Goal: Check status: Check status

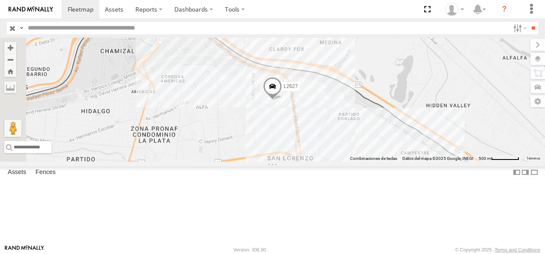
click at [60, 30] on input "text" at bounding box center [266, 28] width 485 height 12
click at [528, 22] on input "**" at bounding box center [533, 28] width 10 height 12
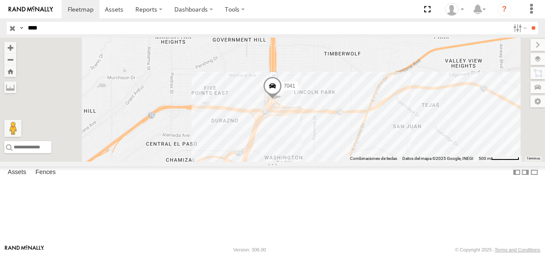
click at [0, 0] on div "7041" at bounding box center [0, 0] width 0 height 0
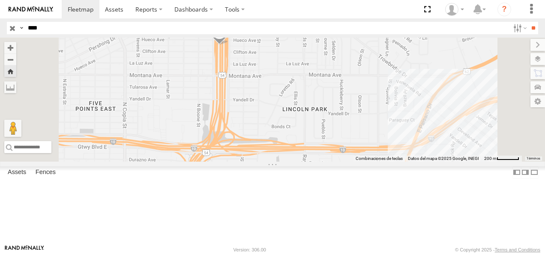
click at [0, 0] on div "FLEX NORTE" at bounding box center [0, 0] width 0 height 0
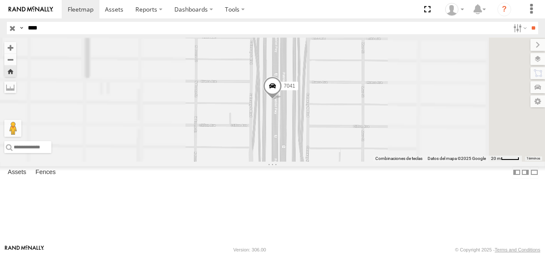
drag, startPoint x: 288, startPoint y: 159, endPoint x: 284, endPoint y: 96, distance: 63.1
click at [285, 101] on div "7041" at bounding box center [272, 100] width 545 height 124
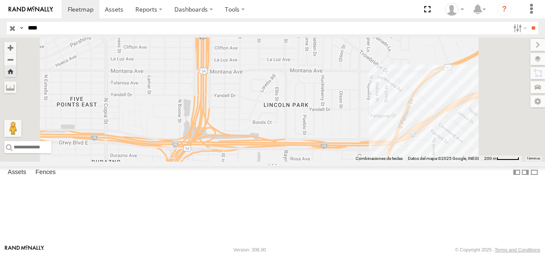
click at [319, 104] on div "7041" at bounding box center [272, 100] width 545 height 124
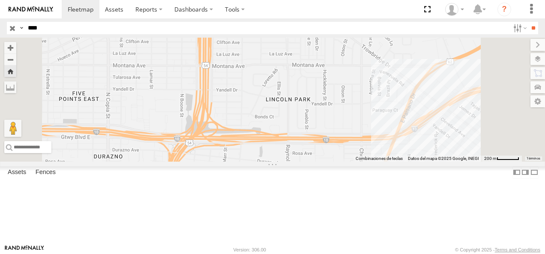
drag, startPoint x: 334, startPoint y: 135, endPoint x: 355, endPoint y: 46, distance: 90.7
click at [354, 51] on div "7041" at bounding box center [272, 100] width 545 height 124
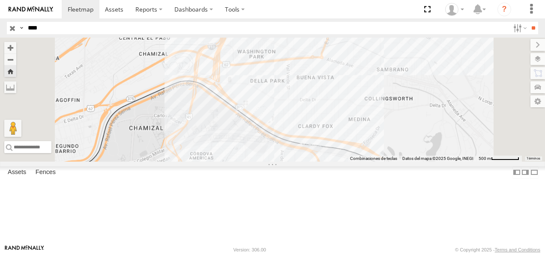
drag, startPoint x: 336, startPoint y: 128, endPoint x: 345, endPoint y: 109, distance: 21.1
click at [345, 109] on div "7041" at bounding box center [272, 100] width 545 height 124
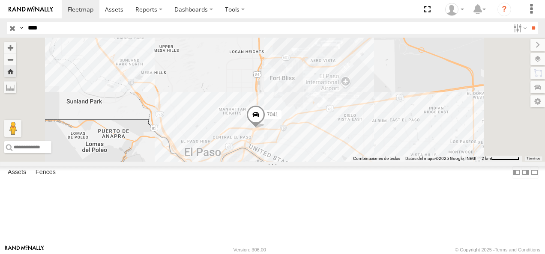
click at [265, 129] on span at bounding box center [255, 116] width 19 height 23
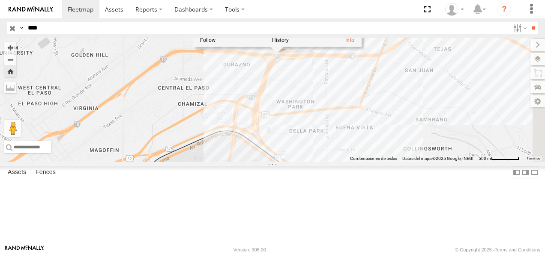
drag, startPoint x: 369, startPoint y: 184, endPoint x: 342, endPoint y: 154, distance: 40.1
click at [342, 154] on div "7041 7041 FLEX NORTE US-54 [GEOGRAPHIC_DATA] 31.77785 , -106.44276 [GEOGRAPHIC_…" at bounding box center [272, 100] width 545 height 124
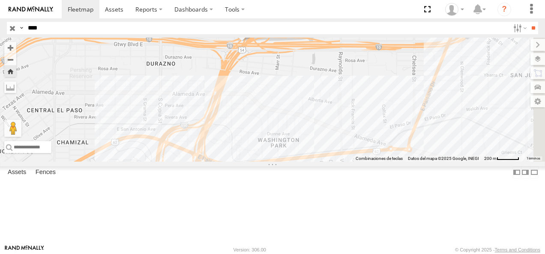
drag, startPoint x: 402, startPoint y: 100, endPoint x: 350, endPoint y: 171, distance: 87.1
click at [350, 162] on div "7041 7041 FLEX NORTE US-54 [GEOGRAPHIC_DATA] 31.77785 , -106.44276 [GEOGRAPHIC_…" at bounding box center [272, 100] width 545 height 124
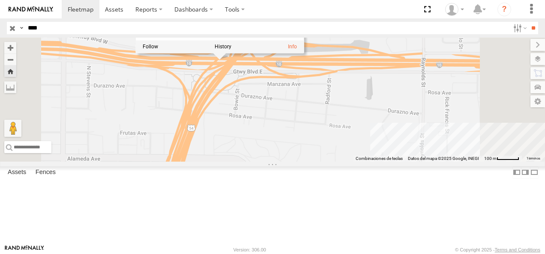
drag, startPoint x: 334, startPoint y: 123, endPoint x: 335, endPoint y: 205, distance: 81.4
click at [335, 162] on div "7041 7041 FLEX NORTE US-54 [GEOGRAPHIC_DATA] 31.77757 , -106.44308 South [PERSO…" at bounding box center [272, 100] width 545 height 124
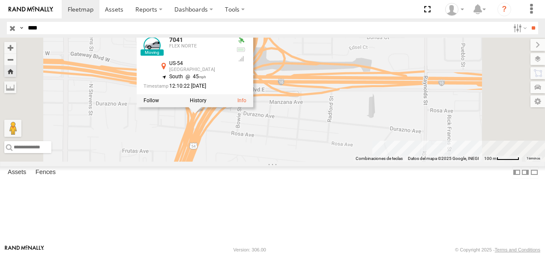
click at [310, 162] on div "7041 7041 FLEX NORTE US-54 [GEOGRAPHIC_DATA] 31.77604 , -106.44444 South 45 12:…" at bounding box center [272, 100] width 545 height 124
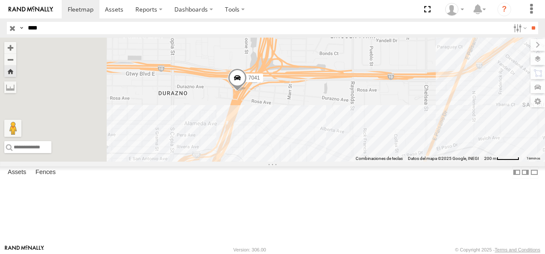
drag, startPoint x: 347, startPoint y: 192, endPoint x: 366, endPoint y: 141, distance: 54.8
click at [366, 141] on div "7041" at bounding box center [272, 100] width 545 height 124
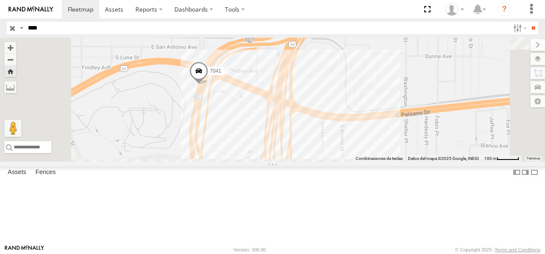
drag, startPoint x: 320, startPoint y: 201, endPoint x: 314, endPoint y: 129, distance: 73.2
click at [314, 130] on div "7041" at bounding box center [272, 100] width 545 height 124
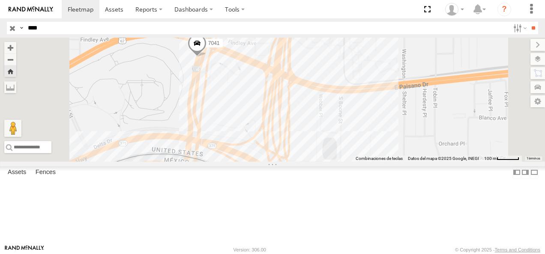
click at [206, 57] on span at bounding box center [197, 45] width 19 height 23
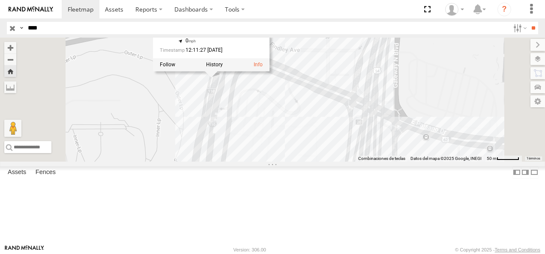
drag, startPoint x: 299, startPoint y: 110, endPoint x: 294, endPoint y: 167, distance: 56.7
click at [294, 162] on div "7041 7041 FLEX NORTE I-110 [GEOGRAPHIC_DATA] 31.76871 , -106.45113 0 12:11:27 […" at bounding box center [272, 100] width 545 height 124
click at [323, 145] on div "7041 7041 FLEX NORTE I-110 [GEOGRAPHIC_DATA] 31.76871 , -106.45113 0 12:11:27 […" at bounding box center [272, 100] width 545 height 124
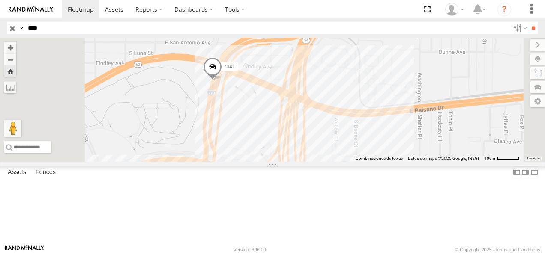
drag, startPoint x: 319, startPoint y: 166, endPoint x: 320, endPoint y: 142, distance: 24.0
click at [320, 144] on div "7041" at bounding box center [272, 100] width 545 height 124
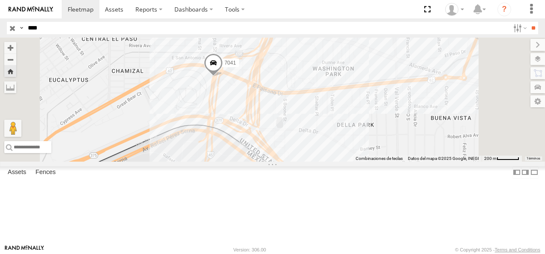
click at [223, 77] on span at bounding box center [213, 65] width 19 height 23
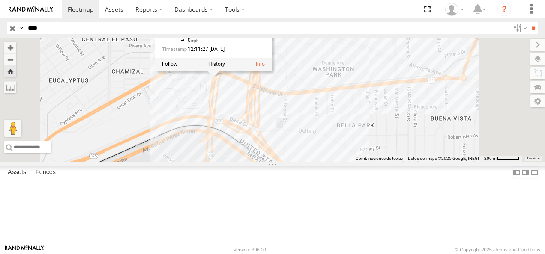
click at [307, 143] on div "7041 7041 FLEX NORTE I-110 [GEOGRAPHIC_DATA] 31.76871 , -106.45113 0 12:11:27 […" at bounding box center [272, 100] width 545 height 124
click at [286, 137] on div "7041 7041 FLEX NORTE I-110 [GEOGRAPHIC_DATA] 31.76871 , -106.45113 0 12:11:27 […" at bounding box center [272, 100] width 545 height 124
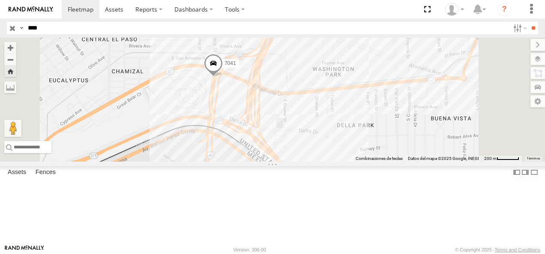
click at [223, 77] on span at bounding box center [213, 65] width 19 height 23
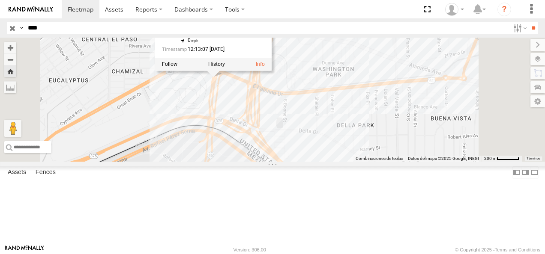
click at [303, 141] on div "7041 7041 FLEX NORTE I-110 [GEOGRAPHIC_DATA] 31.76871 , -106.45113 0 12:13:07 […" at bounding box center [272, 100] width 545 height 124
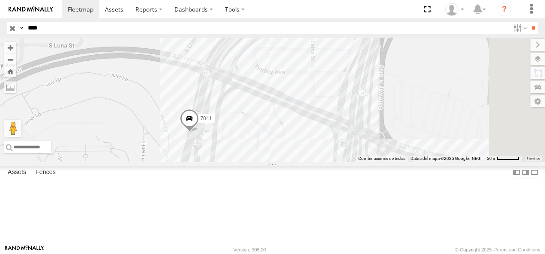
drag, startPoint x: 368, startPoint y: 99, endPoint x: 247, endPoint y: 200, distance: 157.5
click at [247, 162] on div "7041" at bounding box center [272, 100] width 545 height 124
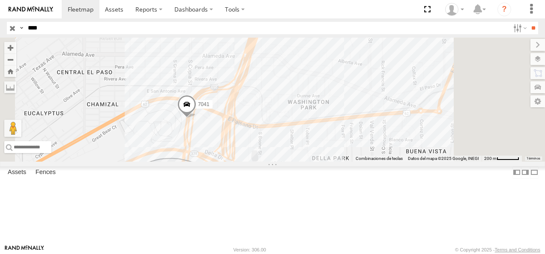
drag, startPoint x: 296, startPoint y: 200, endPoint x: 321, endPoint y: 171, distance: 38.6
click at [321, 162] on div "7041" at bounding box center [272, 100] width 545 height 124
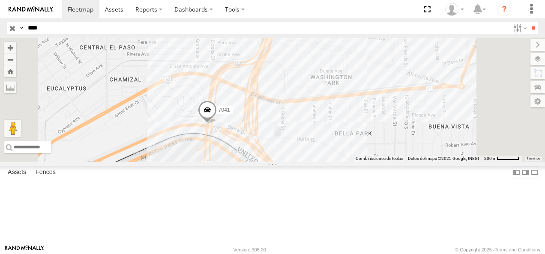
click at [217, 124] on span at bounding box center [207, 112] width 19 height 23
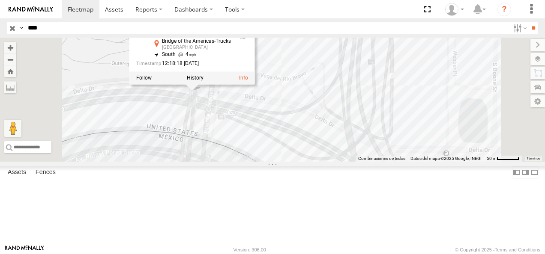
click at [344, 148] on div "7041 7041 FLEX NORTE Bridge of the Americas-[GEOGRAPHIC_DATA] 31.76542 , -106.4…" at bounding box center [272, 100] width 545 height 124
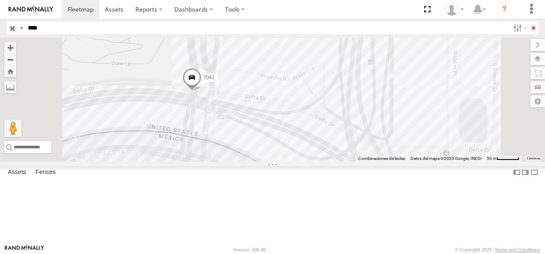
click at [300, 134] on div "7041" at bounding box center [272, 100] width 545 height 124
click at [299, 139] on div "7041" at bounding box center [272, 100] width 545 height 124
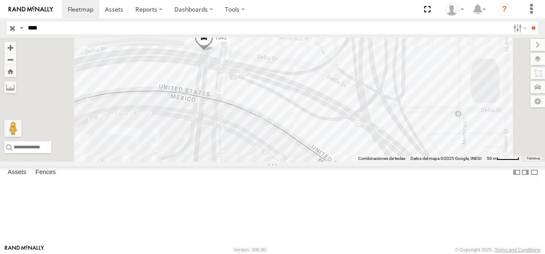
drag, startPoint x: 302, startPoint y: 159, endPoint x: 315, endPoint y: 115, distance: 46.2
click at [315, 115] on div "7041" at bounding box center [272, 100] width 545 height 124
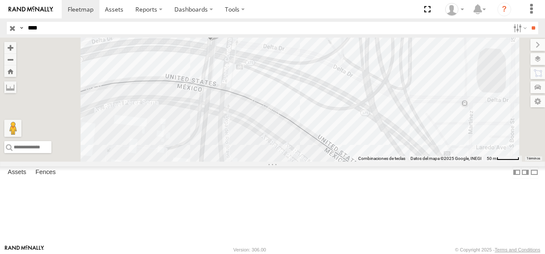
click at [220, 41] on span at bounding box center [210, 29] width 19 height 23
click at [314, 118] on div "7041 7041 FLEX NORTE Bridge of the Americas-[GEOGRAPHIC_DATA] 31.76542 , -106.4…" at bounding box center [272, 100] width 545 height 124
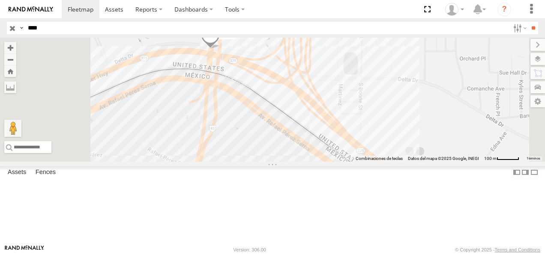
drag, startPoint x: 7, startPoint y: 28, endPoint x: 0, endPoint y: 29, distance: 6.9
click at [0, 29] on html at bounding box center [272, 127] width 545 height 254
click at [528, 22] on input "**" at bounding box center [533, 28] width 10 height 12
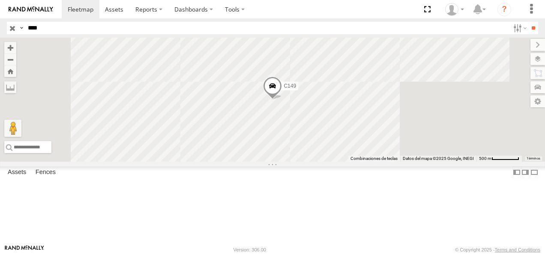
click at [0, 0] on div "Cruce" at bounding box center [0, 0] width 0 height 0
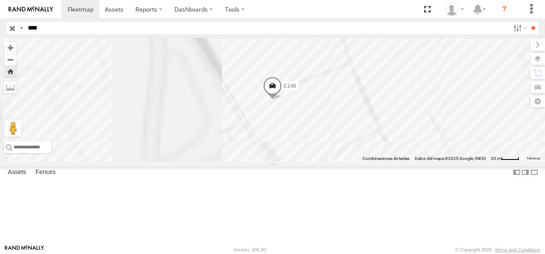
click at [6, 28] on header "Search Query Asset ID Asset Label Registration Manufacturer Model VIN Job ID" at bounding box center [272, 27] width 545 height 19
type input "****"
click at [528, 22] on input "**" at bounding box center [533, 28] width 10 height 12
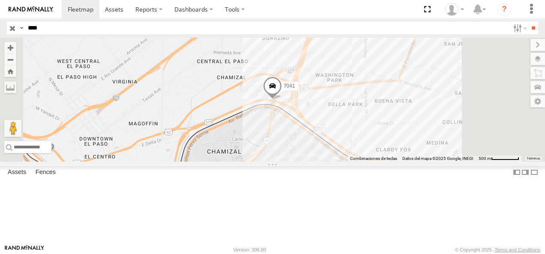
click at [0, 0] on div "[GEOGRAPHIC_DATA]" at bounding box center [0, 0] width 0 height 0
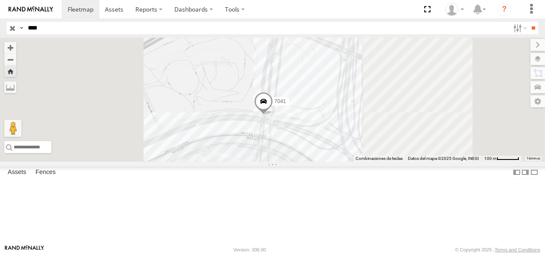
drag, startPoint x: 384, startPoint y: 187, endPoint x: 356, endPoint y: 147, distance: 48.3
click at [356, 148] on div "7041" at bounding box center [272, 100] width 545 height 124
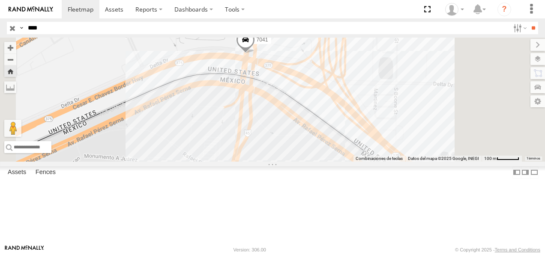
drag, startPoint x: 354, startPoint y: 165, endPoint x: 349, endPoint y: 120, distance: 45.2
click at [349, 120] on div "7041" at bounding box center [272, 100] width 545 height 124
click at [250, 93] on span at bounding box center [240, 80] width 19 height 23
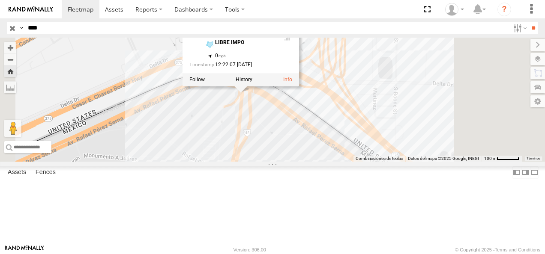
click at [341, 158] on div "7041 7041 FLEX NORTE LIBRE IMPO 31.76375 , -106.45173 0 12:22:07 [DATE]" at bounding box center [272, 100] width 545 height 124
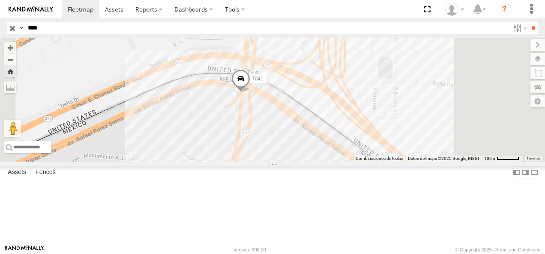
click at [0, 0] on span at bounding box center [0, 0] width 0 height 0
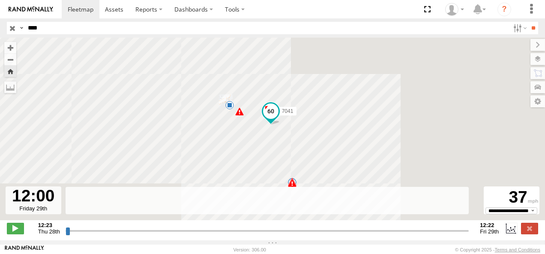
drag, startPoint x: 66, startPoint y: 235, endPoint x: 461, endPoint y: 232, distance: 394.6
click at [461, 232] on input "range" at bounding box center [268, 231] width 404 height 8
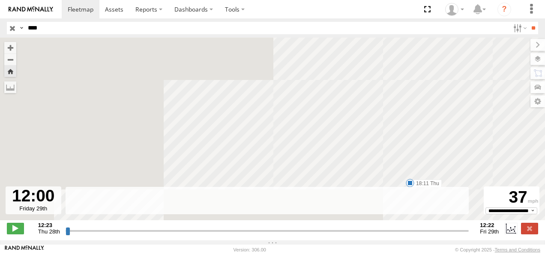
drag, startPoint x: 237, startPoint y: 101, endPoint x: 520, endPoint y: 261, distance: 325.6
click at [520, 254] on html at bounding box center [272, 127] width 545 height 254
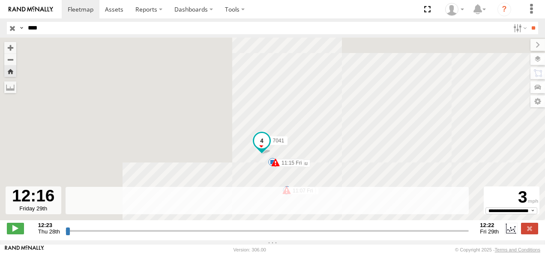
click at [465, 235] on input "range" at bounding box center [268, 231] width 404 height 8
drag, startPoint x: 466, startPoint y: 236, endPoint x: 473, endPoint y: 236, distance: 6.5
type input "**********"
click at [469, 235] on input "range" at bounding box center [268, 231] width 404 height 8
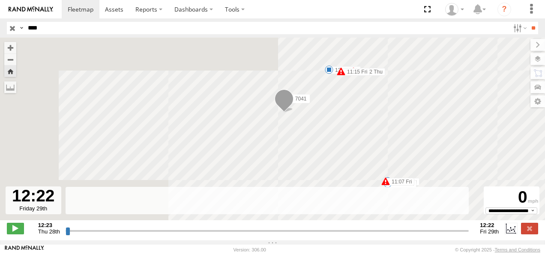
drag, startPoint x: 310, startPoint y: 174, endPoint x: 318, endPoint y: 124, distance: 50.3
click at [318, 124] on div "7041 20:49 Thu 09:33 Fri 09:41 Fri 09:47 Fri 09:47 Fri 18:11 Thu 13:32 Thu 13:4…" at bounding box center [272, 134] width 545 height 192
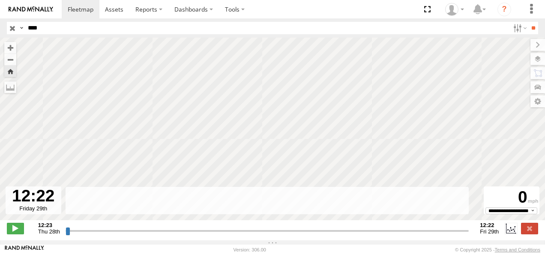
drag, startPoint x: 276, startPoint y: 118, endPoint x: 296, endPoint y: 49, distance: 71.6
click at [296, 49] on div "7041 20:49 Thu 09:33 Fri 09:41 Fri 09:47 Fri 09:47 Fri 18:11 Thu 13:32 Thu 13:4…" at bounding box center [272, 134] width 545 height 192
drag, startPoint x: 296, startPoint y: 54, endPoint x: 282, endPoint y: 169, distance: 115.6
click at [283, 169] on div "7041 20:49 Thu 09:33 Fri 09:41 Fri 09:47 Fri 09:47 Fri 18:11 Thu 13:32 Thu 13:4…" at bounding box center [272, 134] width 545 height 192
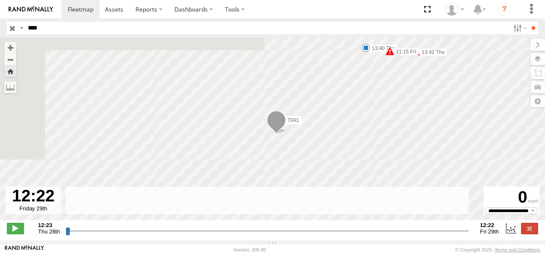
click at [12, 30] on input "button" at bounding box center [12, 28] width 11 height 12
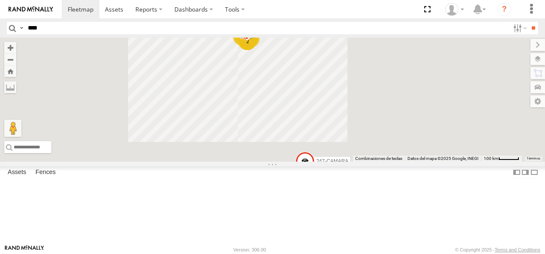
click at [51, 31] on input "****" at bounding box center [266, 28] width 485 height 12
click at [528, 22] on input "**" at bounding box center [533, 28] width 10 height 12
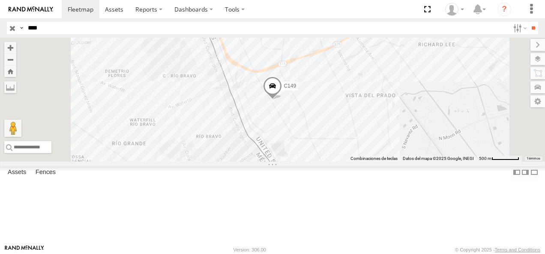
drag, startPoint x: 57, startPoint y: 28, endPoint x: 5, endPoint y: 25, distance: 52.4
click at [5, 25] on header "Search Query Asset ID Asset Label Registration Manufacturer Model VIN Job ID" at bounding box center [272, 27] width 545 height 19
click at [528, 22] on input "**" at bounding box center [533, 28] width 10 height 12
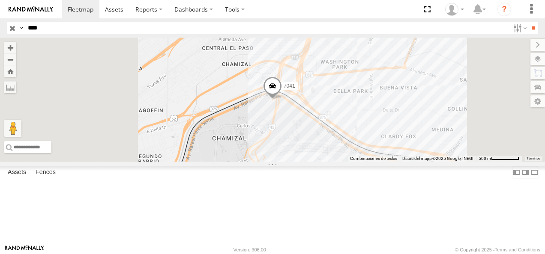
click at [0, 0] on div "7041" at bounding box center [0, 0] width 0 height 0
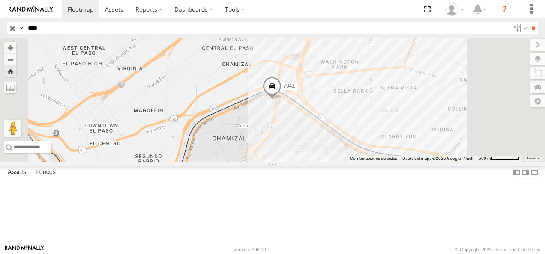
click at [0, 0] on div "FLEX NORTE" at bounding box center [0, 0] width 0 height 0
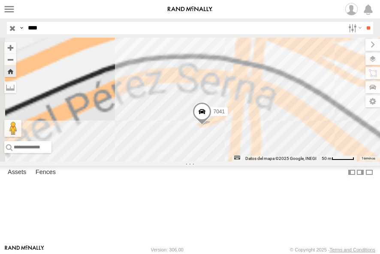
drag, startPoint x: 52, startPoint y: 26, endPoint x: 14, endPoint y: 26, distance: 37.7
click at [14, 26] on div "Search Query Asset ID Asset Label Registration Manufacturer Model VIN Job ID Dr…" at bounding box center [185, 28] width 356 height 12
click at [363, 22] on input "**" at bounding box center [368, 28] width 10 height 12
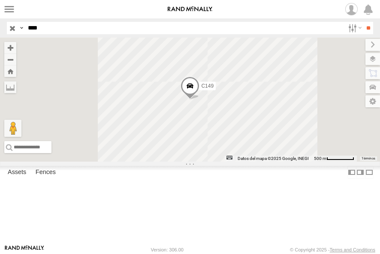
click at [0, 0] on div "Cruce" at bounding box center [0, 0] width 0 height 0
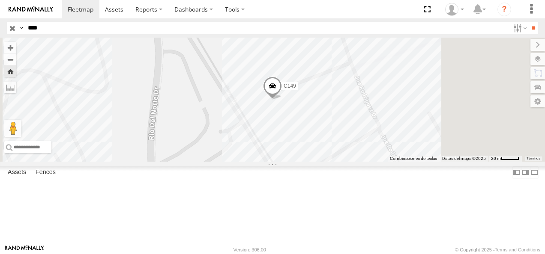
drag, startPoint x: 44, startPoint y: 27, endPoint x: 32, endPoint y: 27, distance: 12.0
click at [32, 27] on input "****" at bounding box center [266, 28] width 485 height 12
type input "*"
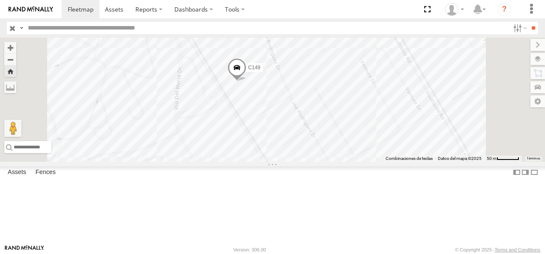
click at [52, 27] on input "text" at bounding box center [266, 28] width 485 height 12
type input "****"
click at [528, 22] on input "**" at bounding box center [533, 28] width 10 height 12
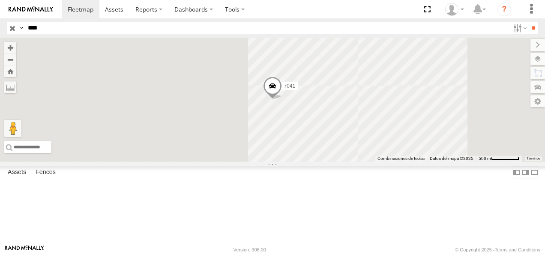
click at [0, 0] on div "7041" at bounding box center [0, 0] width 0 height 0
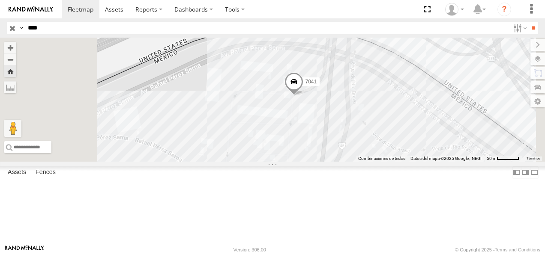
click at [303, 96] on span at bounding box center [293, 84] width 19 height 23
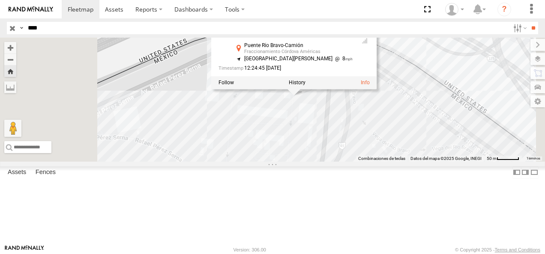
click at [405, 162] on div "7041 [GEOGRAPHIC_DATA][PERSON_NAME]-Camión Fraccionamiento [PERSON_NAME][GEOGRA…" at bounding box center [272, 100] width 545 height 124
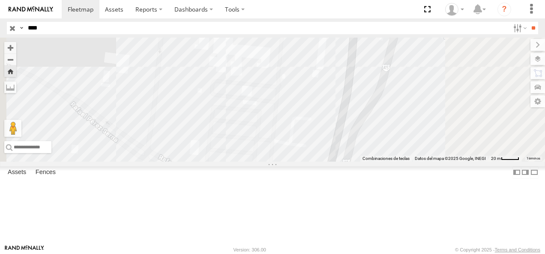
drag, startPoint x: 405, startPoint y: 166, endPoint x: 407, endPoint y: 61, distance: 104.5
click at [407, 61] on div "7041" at bounding box center [272, 100] width 545 height 124
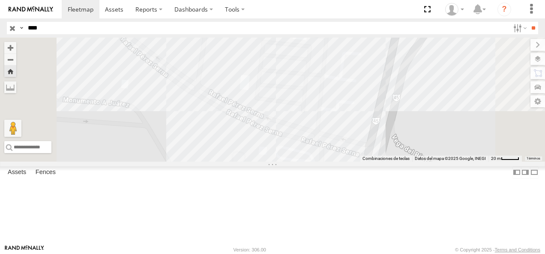
drag, startPoint x: 387, startPoint y: 130, endPoint x: 445, endPoint y: 69, distance: 84.3
click at [445, 69] on div "7041" at bounding box center [272, 100] width 545 height 124
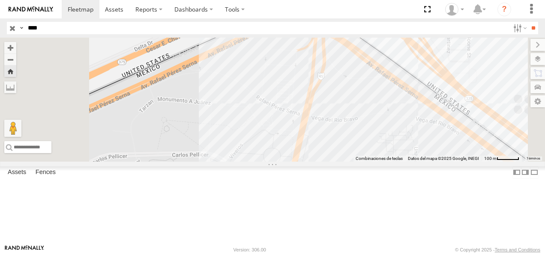
click at [272, 31] on span at bounding box center [262, 19] width 19 height 23
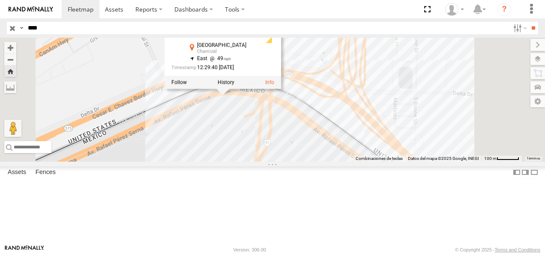
drag, startPoint x: 342, startPoint y: 107, endPoint x: 278, endPoint y: 182, distance: 98.4
click at [278, 162] on div "7041 [GEOGRAPHIC_DATA] 31.76406 , -106.45363 East 49 12:29:40 [DATE]" at bounding box center [272, 100] width 545 height 124
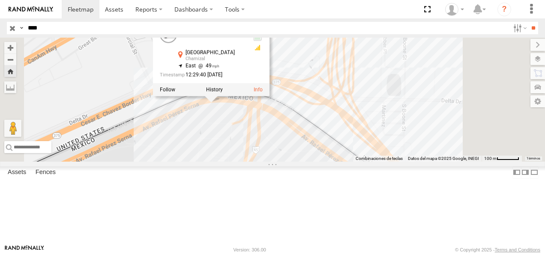
click at [276, 162] on div "7041 [GEOGRAPHIC_DATA] 31.76406 , -106.45363 East 49 12:29:40 [DATE]" at bounding box center [272, 100] width 545 height 124
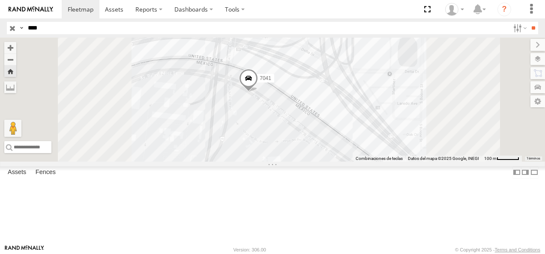
drag, startPoint x: 390, startPoint y: 170, endPoint x: 368, endPoint y: 165, distance: 22.5
click at [368, 162] on div "7041" at bounding box center [272, 100] width 545 height 124
